Goal: Task Accomplishment & Management: Use online tool/utility

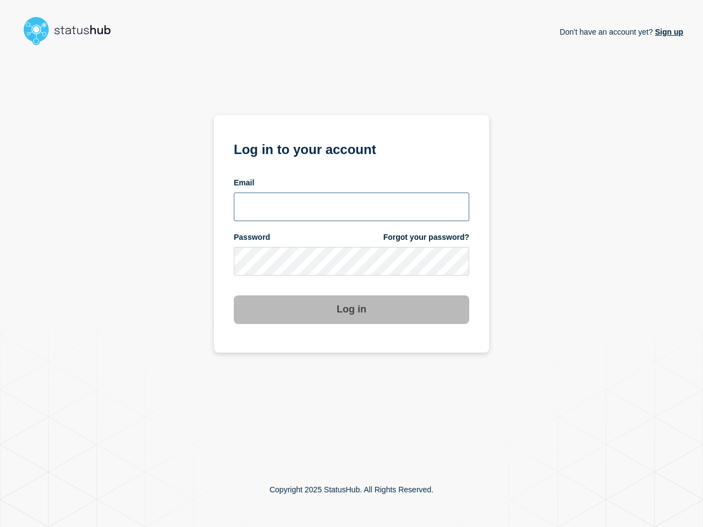
type input "[PERSON_NAME][EMAIL_ADDRESS][PERSON_NAME][DOMAIN_NAME]"
drag, startPoint x: 0, startPoint y: 0, endPoint x: 445, endPoint y: 335, distance: 556.7
click at [540, 353] on div "Don't have an account yet? Sign up Log in to your account Email [PERSON_NAME][E…" at bounding box center [352, 251] width 664 height 402
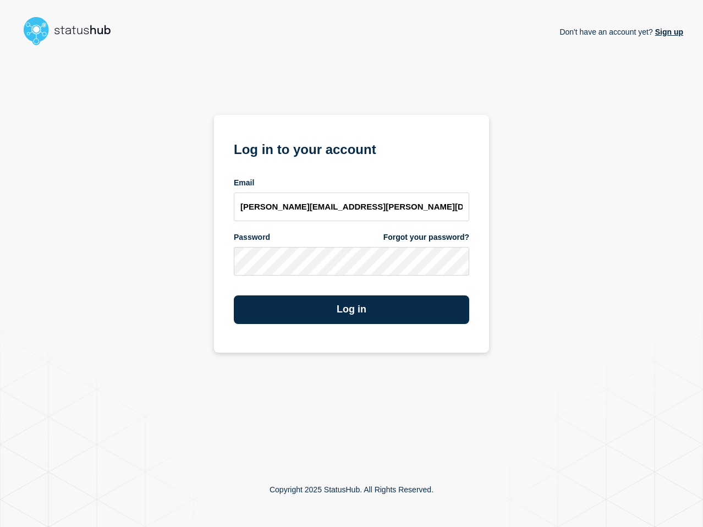
click at [408, 325] on section "Log in to your account Email [PERSON_NAME][EMAIL_ADDRESS][PERSON_NAME][DOMAIN_N…" at bounding box center [351, 234] width 275 height 238
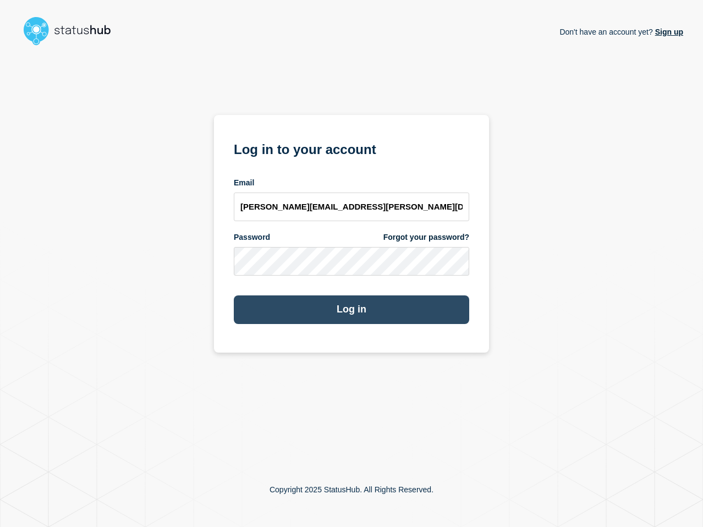
click at [399, 309] on button "Log in" at bounding box center [351, 309] width 235 height 29
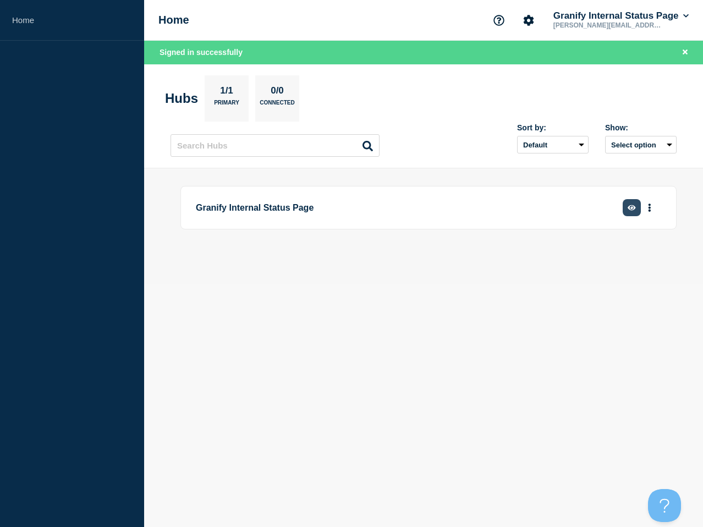
click at [633, 205] on icon "button" at bounding box center [632, 208] width 8 height 6
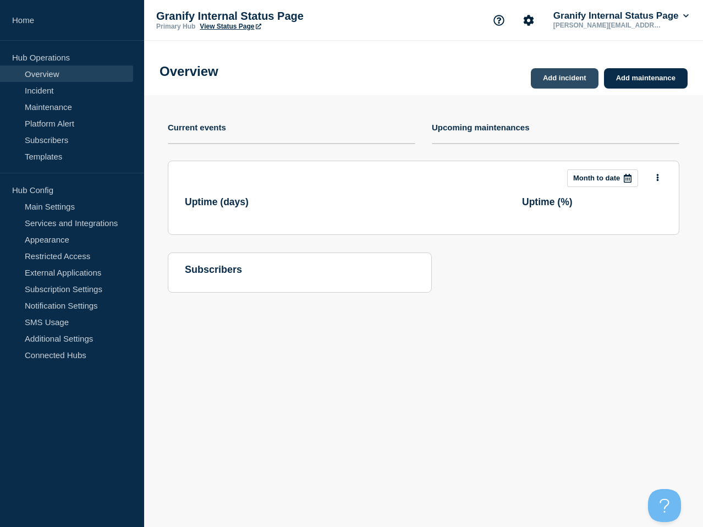
click at [550, 83] on link "Add incident" at bounding box center [565, 78] width 68 height 20
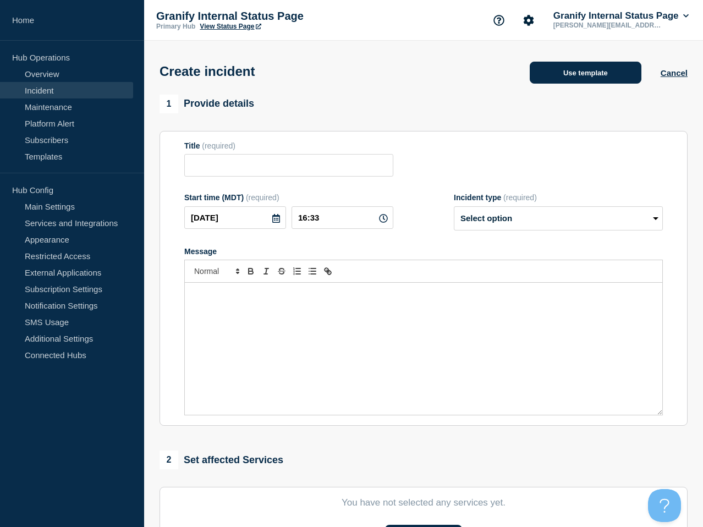
click at [553, 80] on button "Use template" at bounding box center [586, 73] width 112 height 22
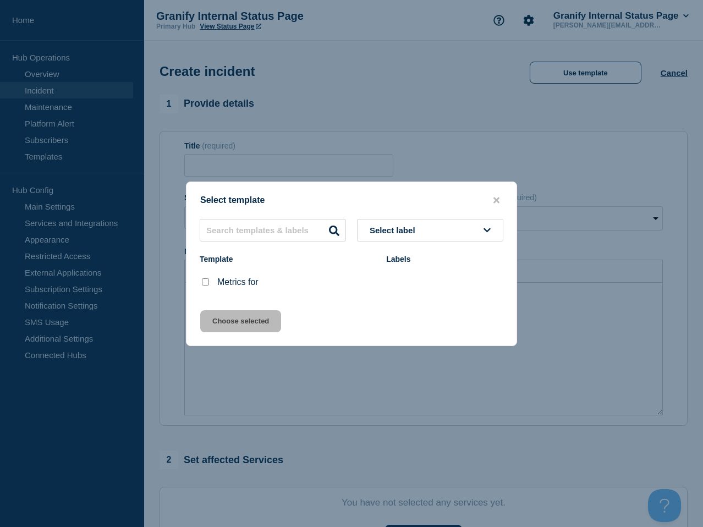
drag, startPoint x: 205, startPoint y: 281, endPoint x: 256, endPoint y: 329, distance: 70.1
click at [205, 281] on input "Metrics for checkbox" at bounding box center [205, 281] width 7 height 7
checkbox input "true"
click at [256, 328] on button "Choose selected" at bounding box center [240, 321] width 81 height 22
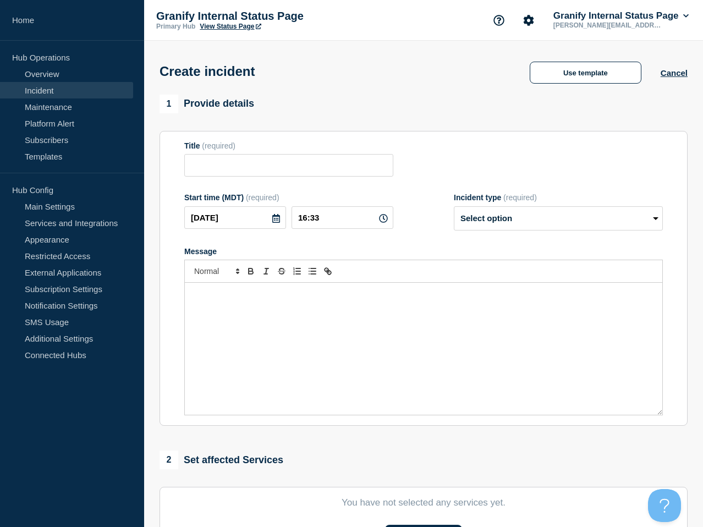
type input "Metrics for"
select select "monitoring"
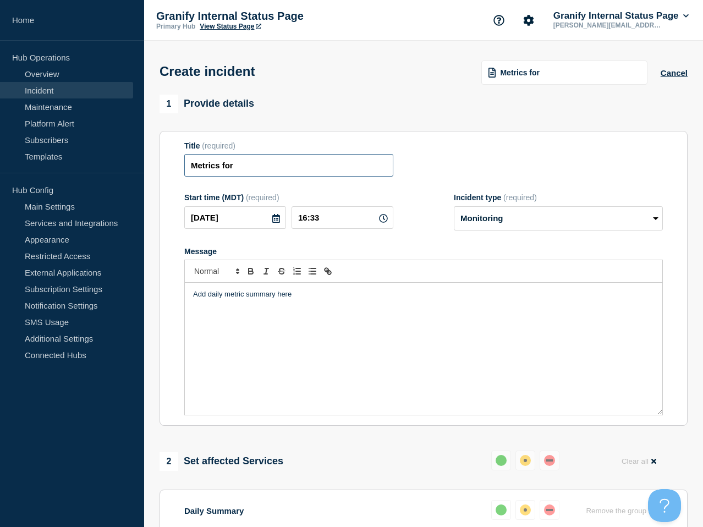
click at [353, 173] on input "Metrics for" at bounding box center [288, 165] width 209 height 23
type input "Metrics for 10/6"
drag, startPoint x: 413, startPoint y: 322, endPoint x: 419, endPoint y: 305, distance: 18.1
click at [414, 322] on div "Add daily metric summary here" at bounding box center [424, 349] width 478 height 132
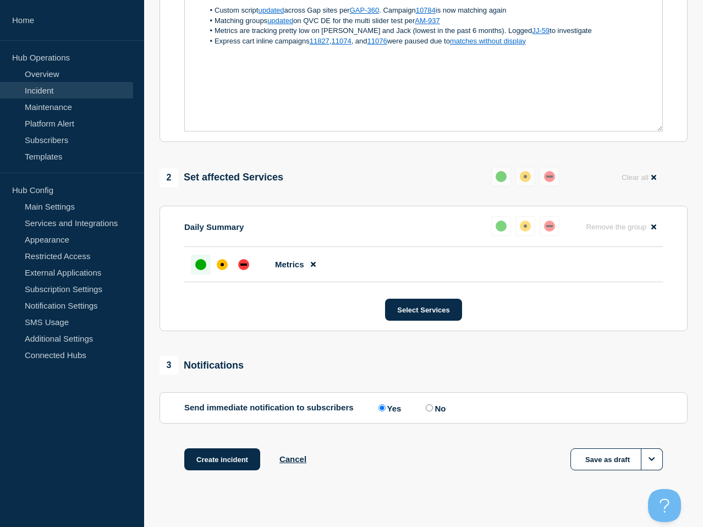
scroll to position [314, 0]
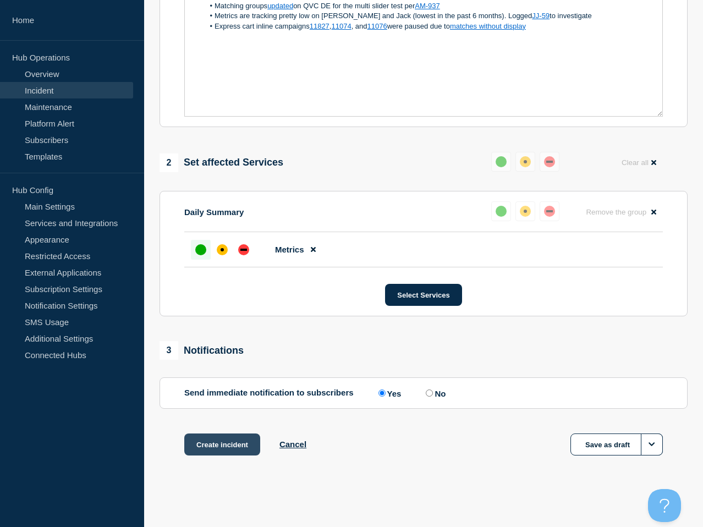
click at [202, 445] on button "Create incident" at bounding box center [222, 445] width 76 height 22
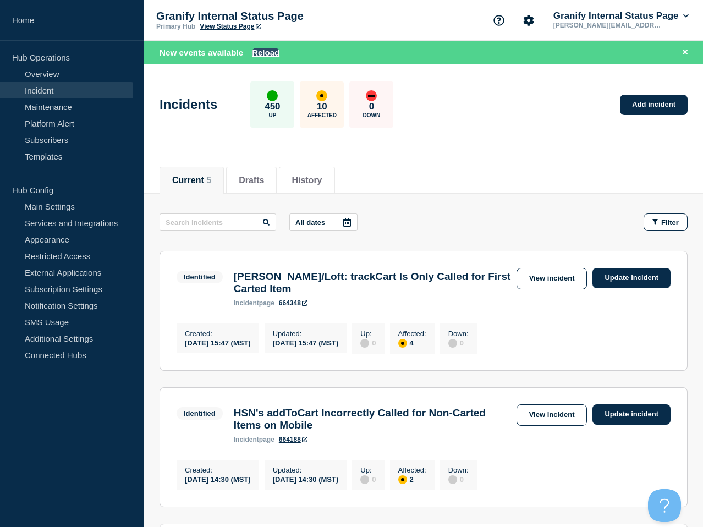
click at [276, 54] on button "Reload" at bounding box center [266, 52] width 28 height 9
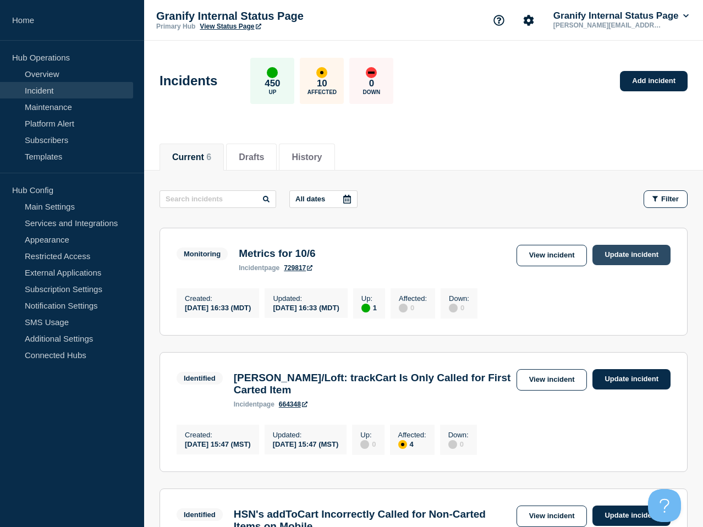
click at [660, 254] on link "Update incident" at bounding box center [632, 255] width 78 height 20
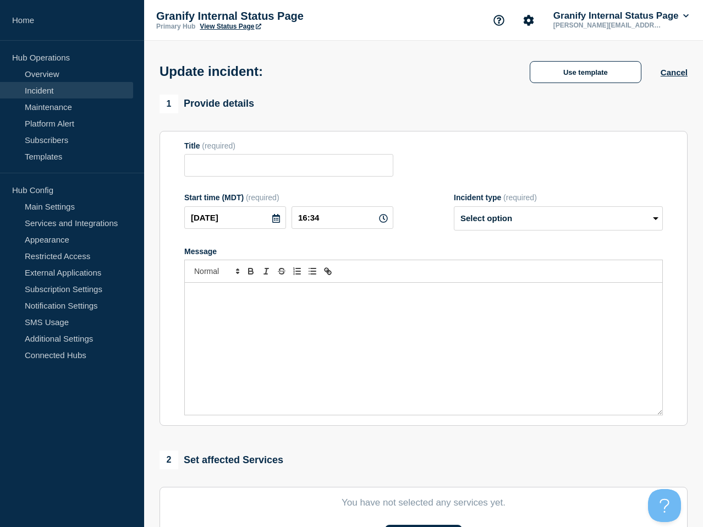
type input "Metrics for 10/6"
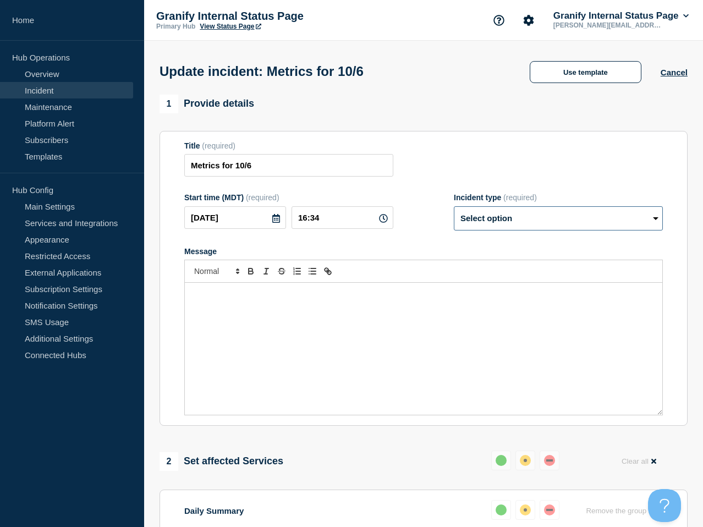
click at [499, 231] on select "Select option Investigating Identified Monitoring Resolved" at bounding box center [558, 218] width 209 height 24
select select "resolved"
click at [454, 213] on select "Select option Investigating Identified Monitoring Resolved" at bounding box center [558, 218] width 209 height 24
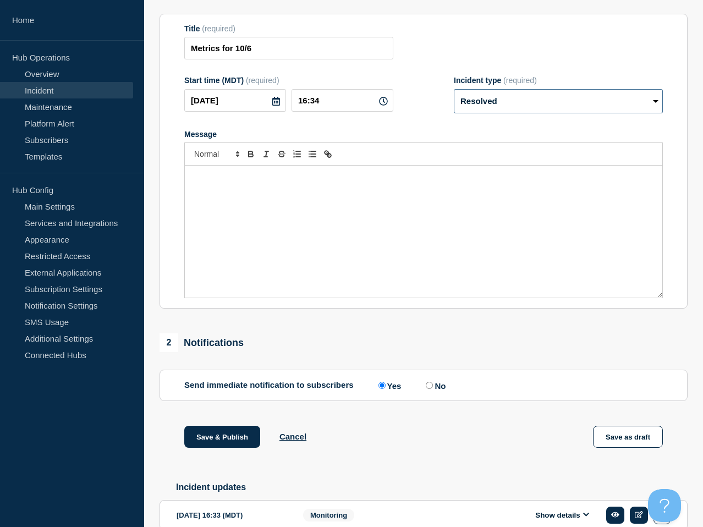
scroll to position [186, 0]
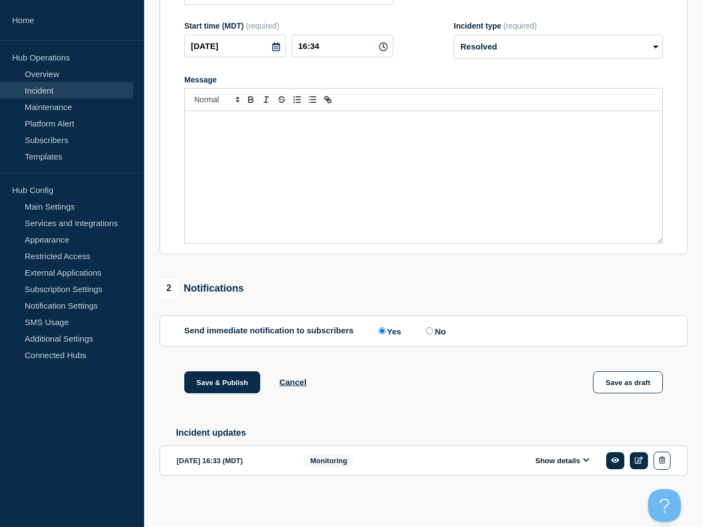
click at [427, 327] on input "No" at bounding box center [429, 330] width 7 height 7
radio input "true"
radio input "false"
click at [198, 373] on button "Save & Publish" at bounding box center [222, 382] width 76 height 22
